Goal: Complete application form

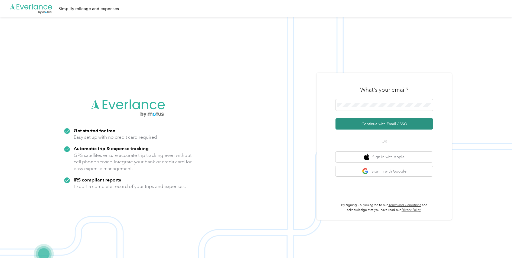
click at [381, 124] on button "Continue with Email / SSO" at bounding box center [383, 123] width 97 height 11
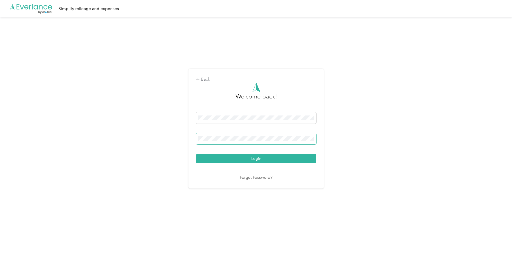
click at [196, 154] on button "Login" at bounding box center [256, 158] width 120 height 9
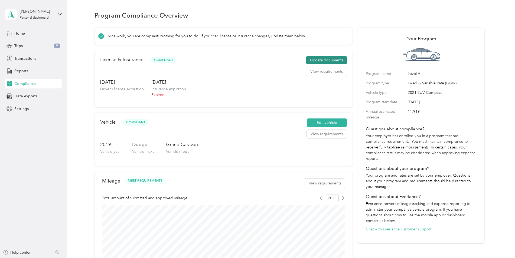
click at [320, 58] on button "Update documents" at bounding box center [326, 60] width 41 height 9
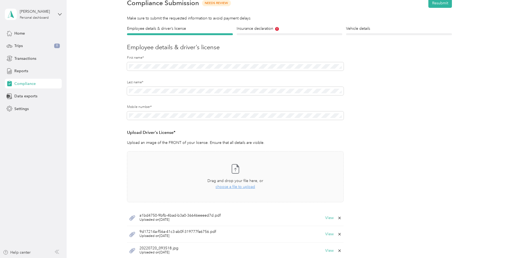
scroll to position [54, 0]
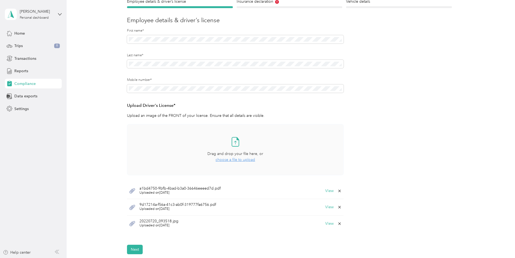
click at [236, 160] on span "choose a file to upload" at bounding box center [236, 160] width 40 height 5
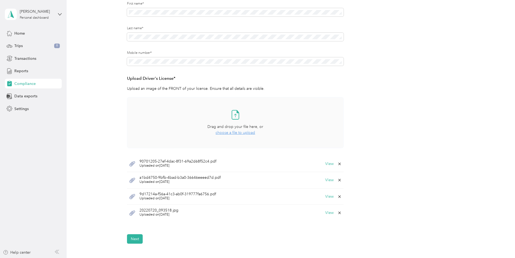
scroll to position [135, 0]
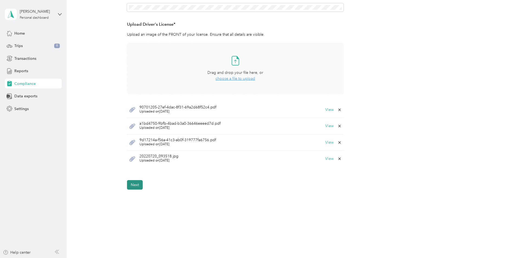
click at [135, 187] on button "Next" at bounding box center [135, 184] width 16 height 9
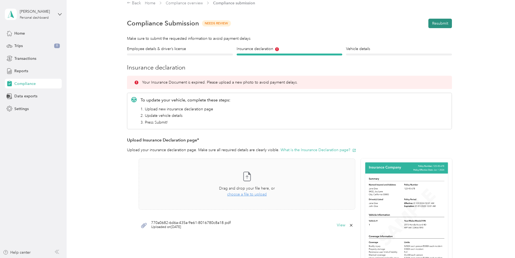
click at [434, 24] on button "Resubmit" at bounding box center [440, 23] width 24 height 9
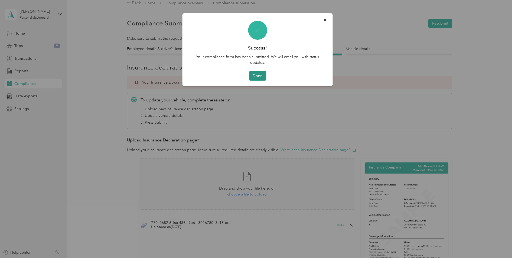
click at [254, 74] on button "Done" at bounding box center [257, 75] width 17 height 9
